Goal: Transaction & Acquisition: Subscribe to service/newsletter

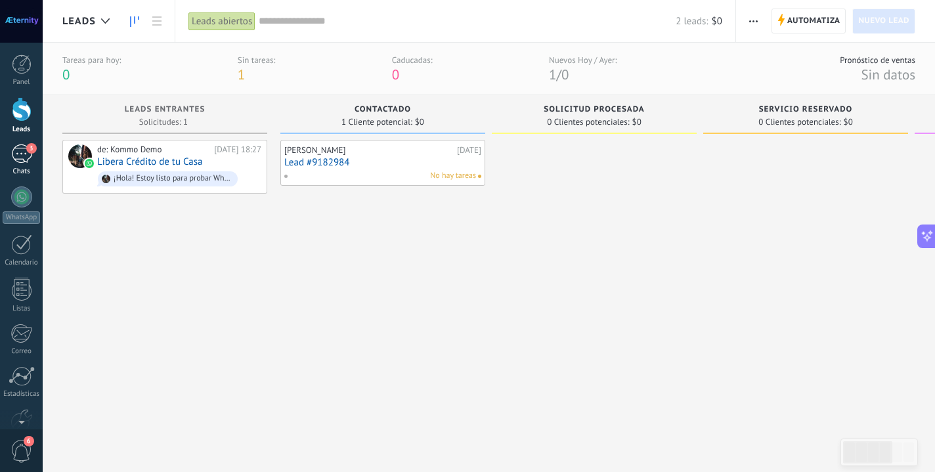
click at [28, 156] on div "3" at bounding box center [21, 153] width 21 height 19
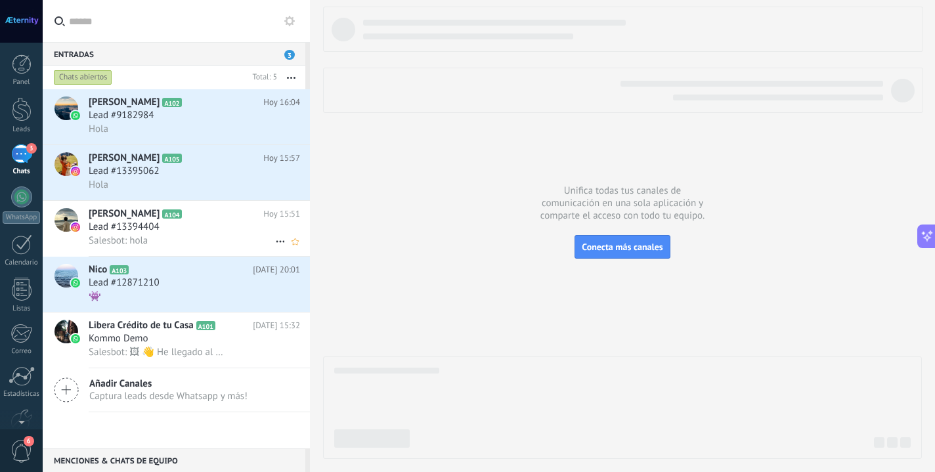
click at [166, 244] on div "Salesbot: hola" at bounding box center [194, 241] width 211 height 14
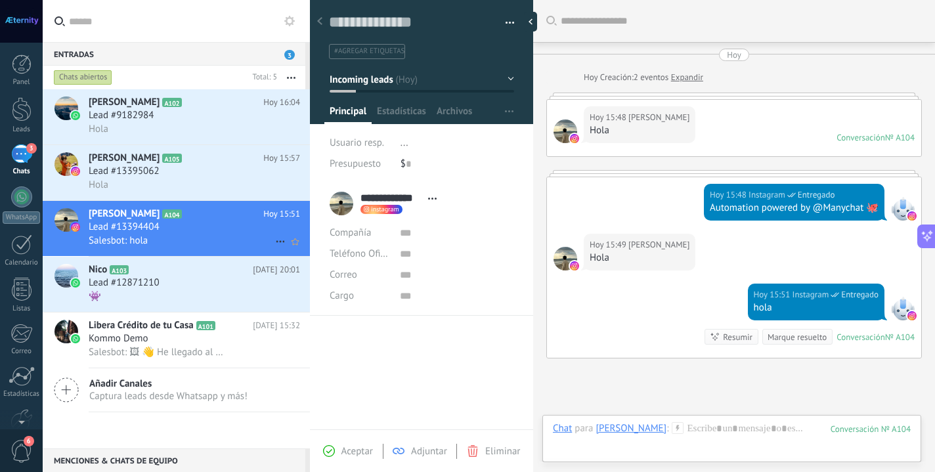
scroll to position [116, 0]
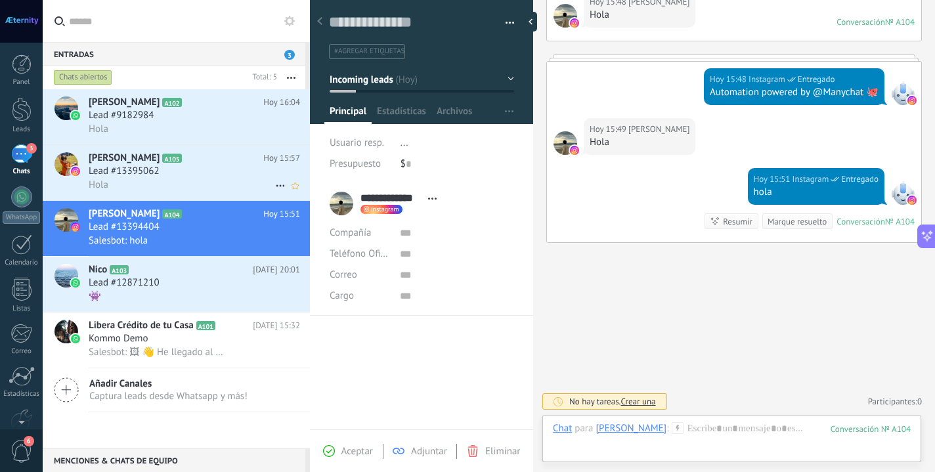
click at [184, 185] on div "Hola" at bounding box center [194, 185] width 211 height 14
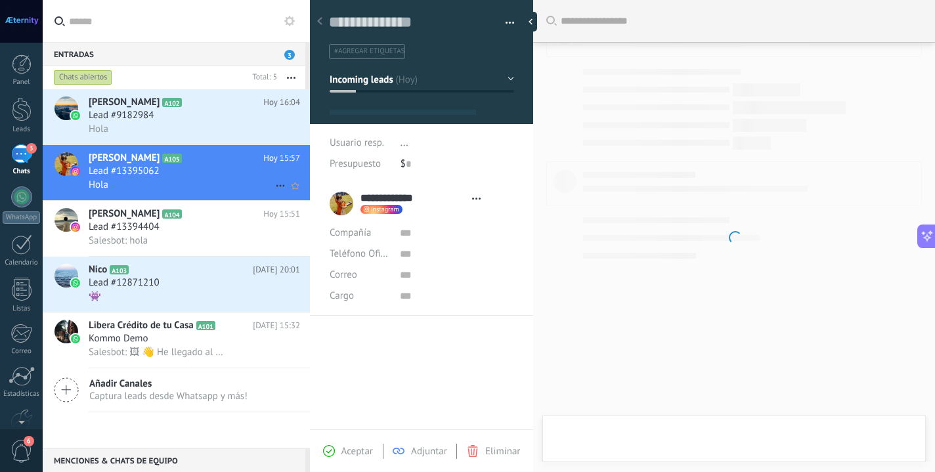
scroll to position [20, 0]
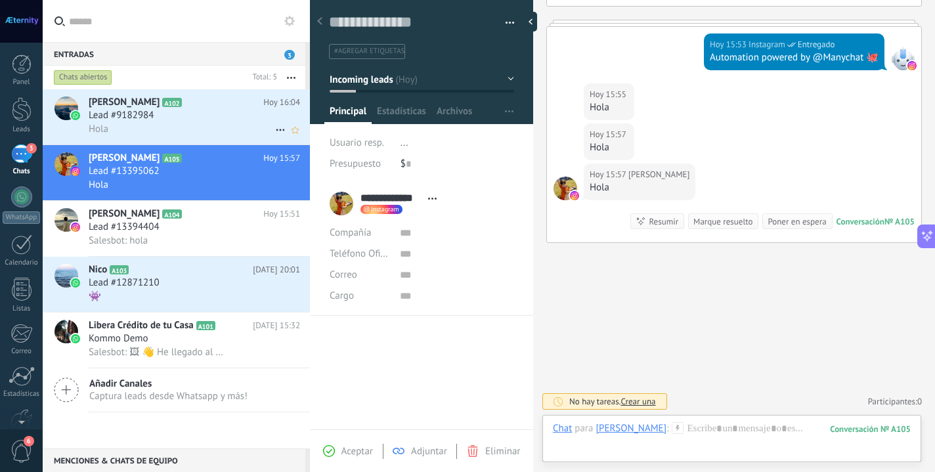
click at [182, 116] on div "Lead #9182984" at bounding box center [194, 115] width 211 height 13
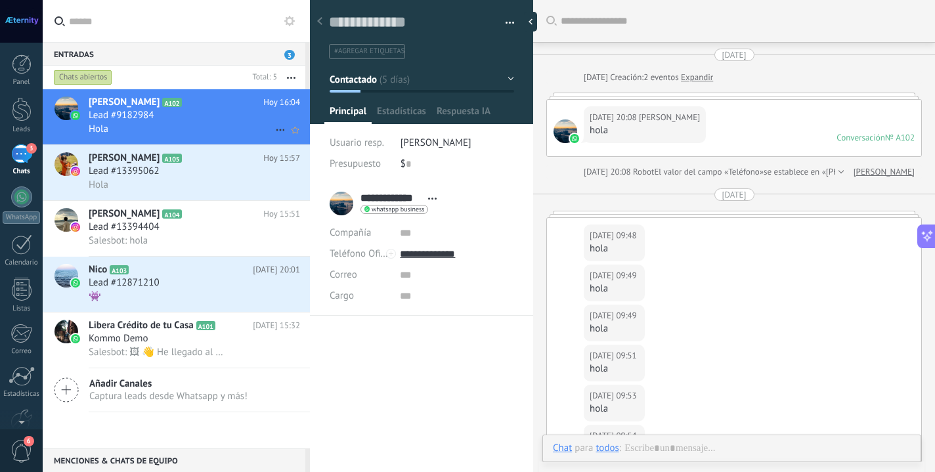
type textarea "**********"
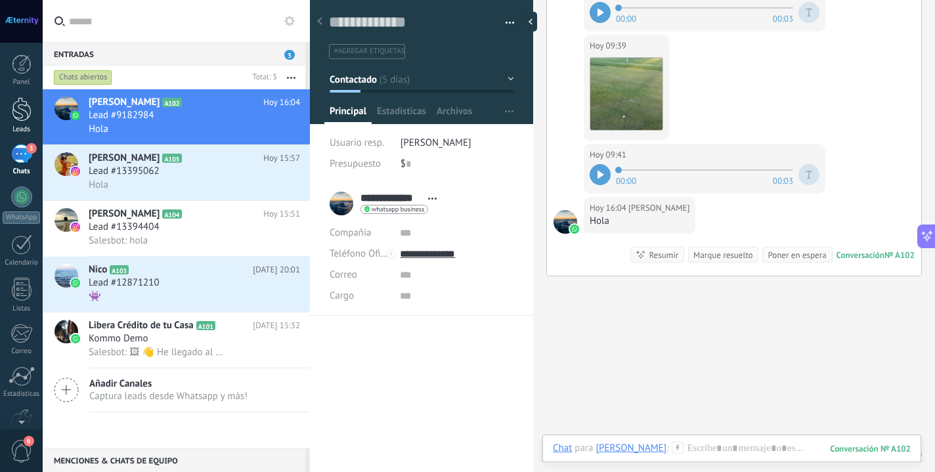
click at [22, 112] on div at bounding box center [22, 109] width 20 height 24
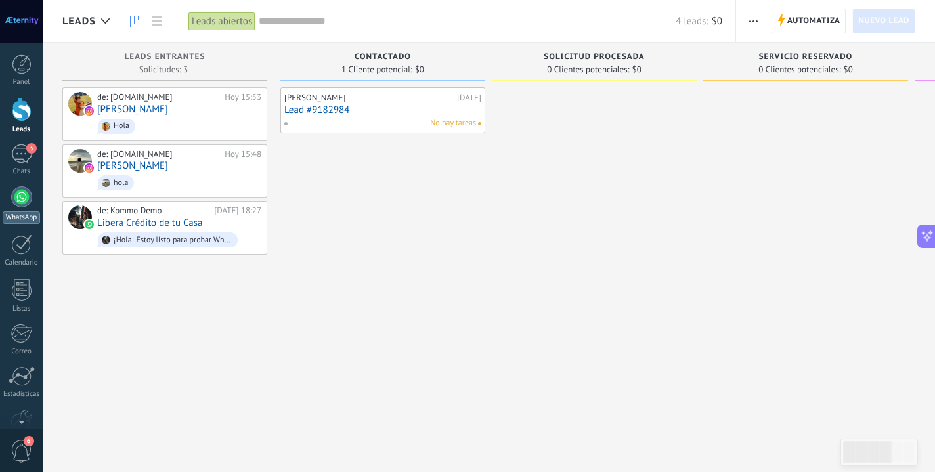
click at [24, 197] on div at bounding box center [21, 196] width 21 height 21
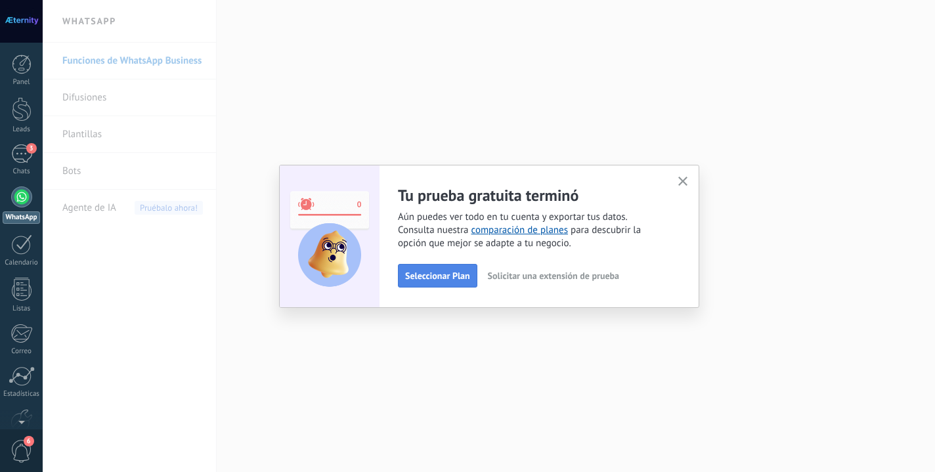
click at [448, 280] on span "Seleccionar Plan" at bounding box center [437, 275] width 65 height 9
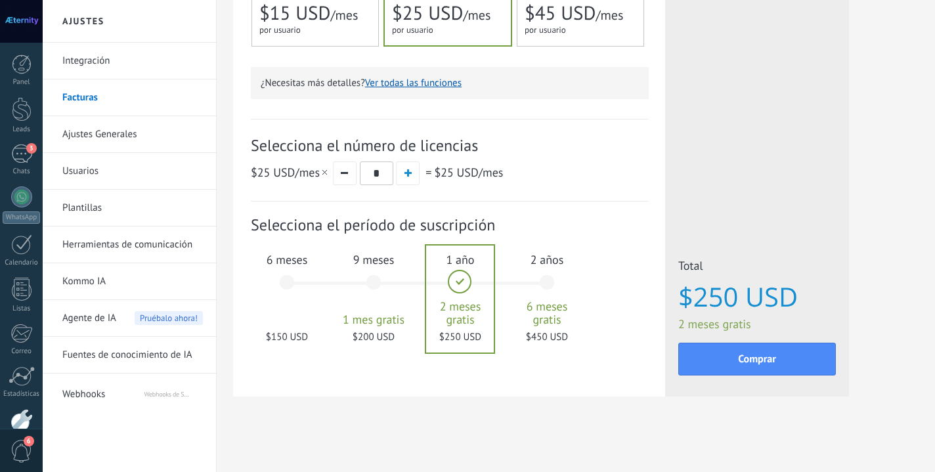
scroll to position [369, 0]
click at [304, 282] on div "6 meses $150 USD" at bounding box center [286, 288] width 71 height 93
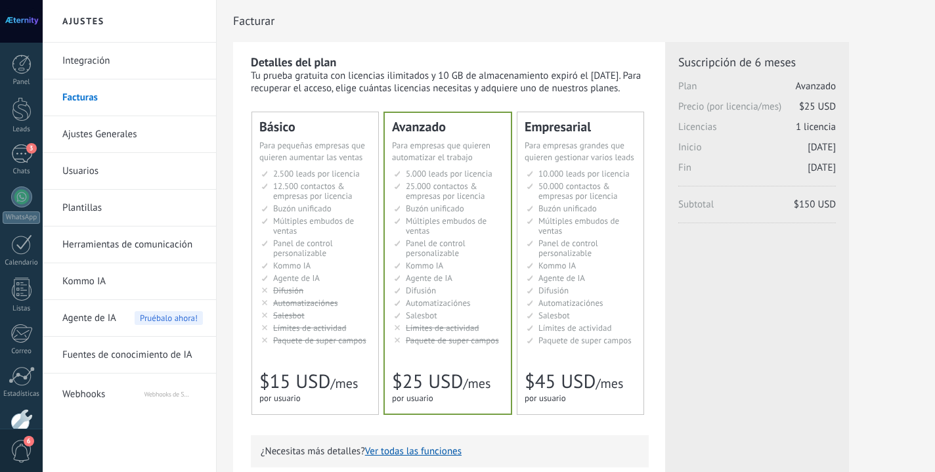
scroll to position [0, 0]
